Goal: Book appointment/travel/reservation

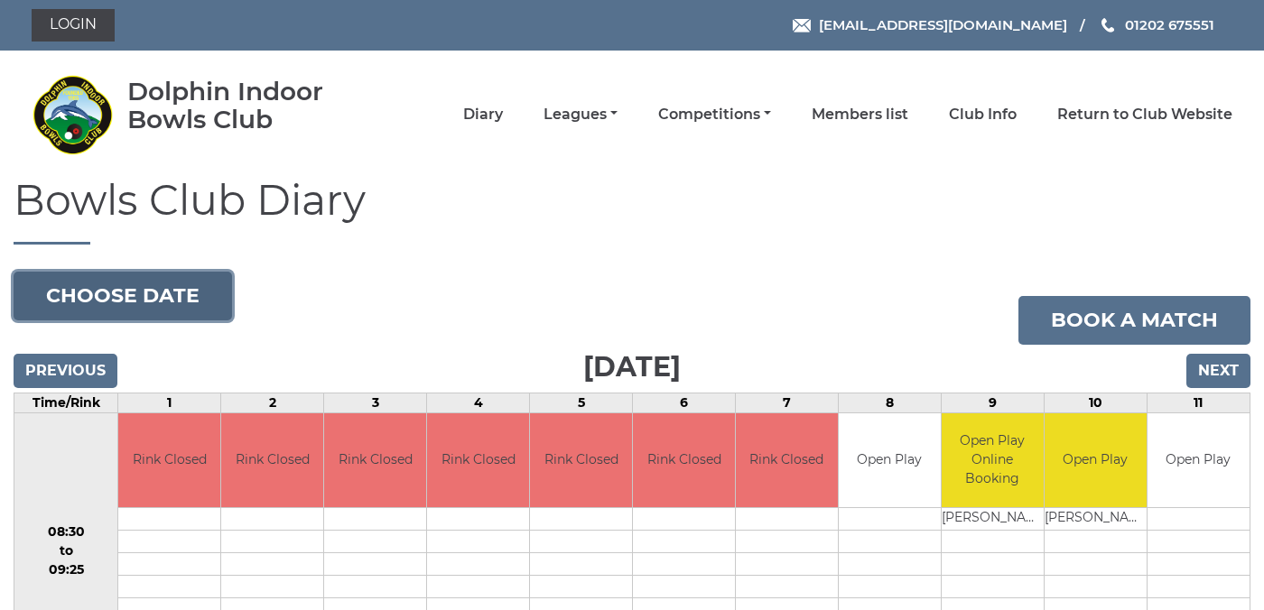
click at [134, 297] on button "Choose date" at bounding box center [123, 296] width 219 height 49
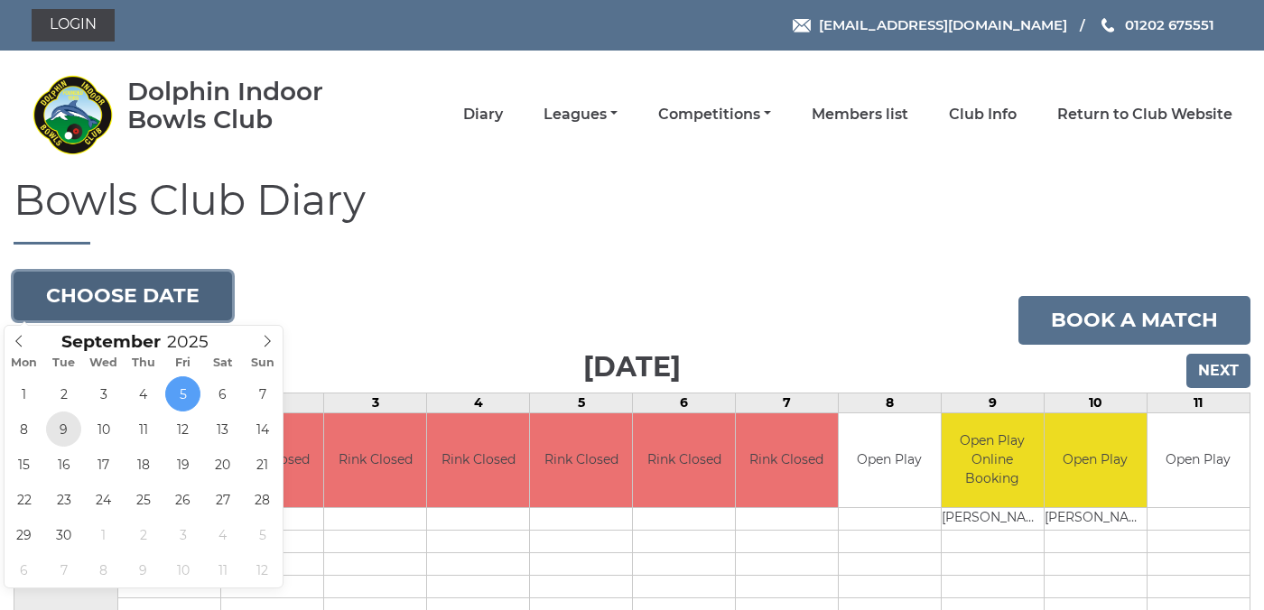
type input "2025-09-09"
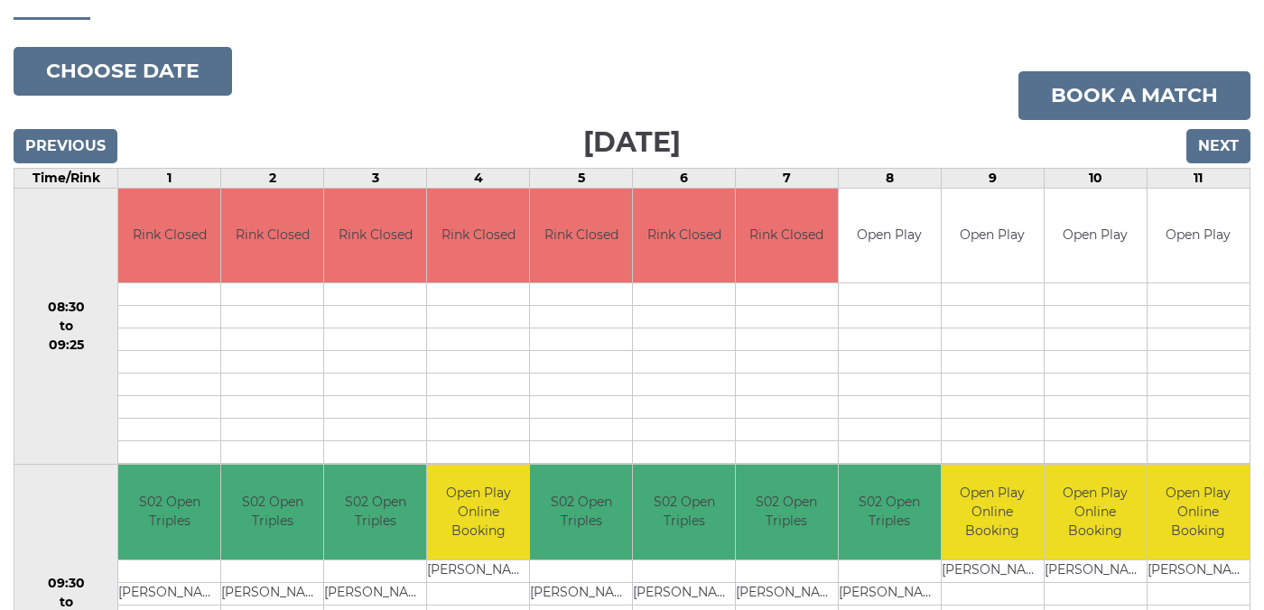
scroll to position [61, 0]
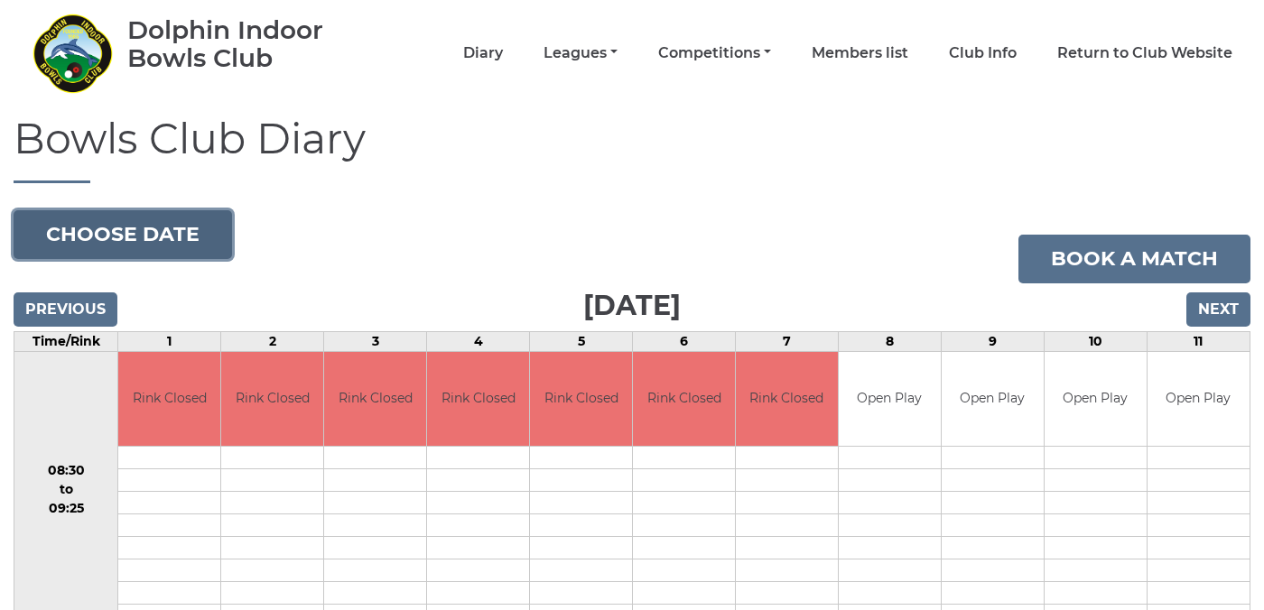
click at [181, 229] on button "Choose date" at bounding box center [123, 234] width 219 height 49
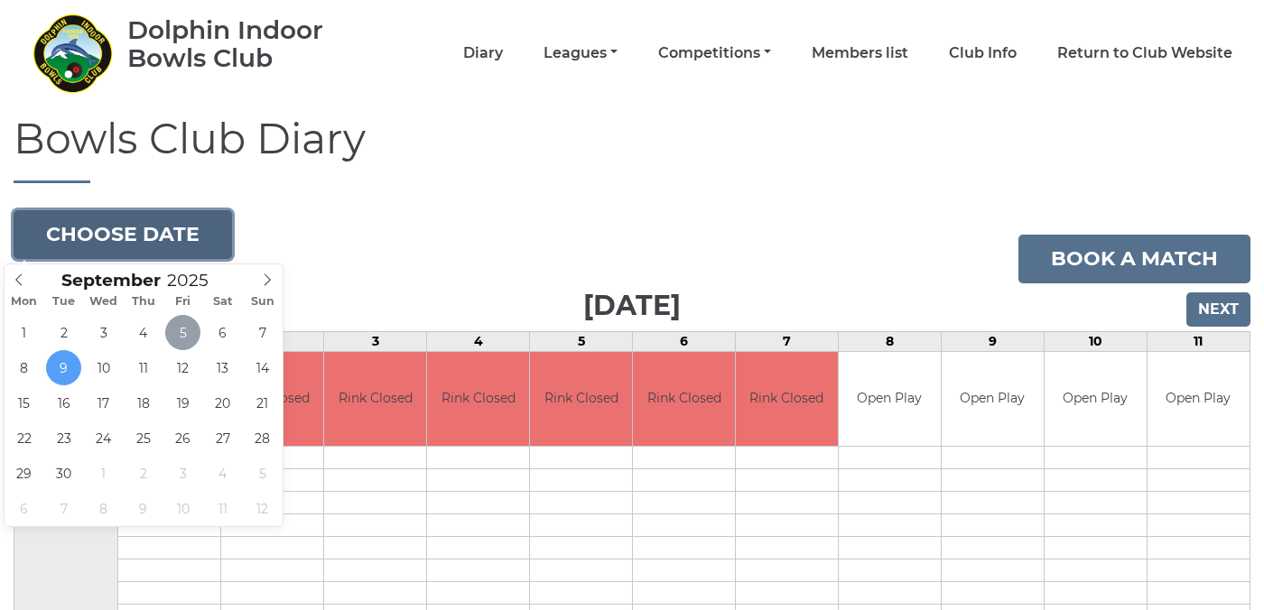
type input "[DATE]"
